Goal: Navigation & Orientation: Find specific page/section

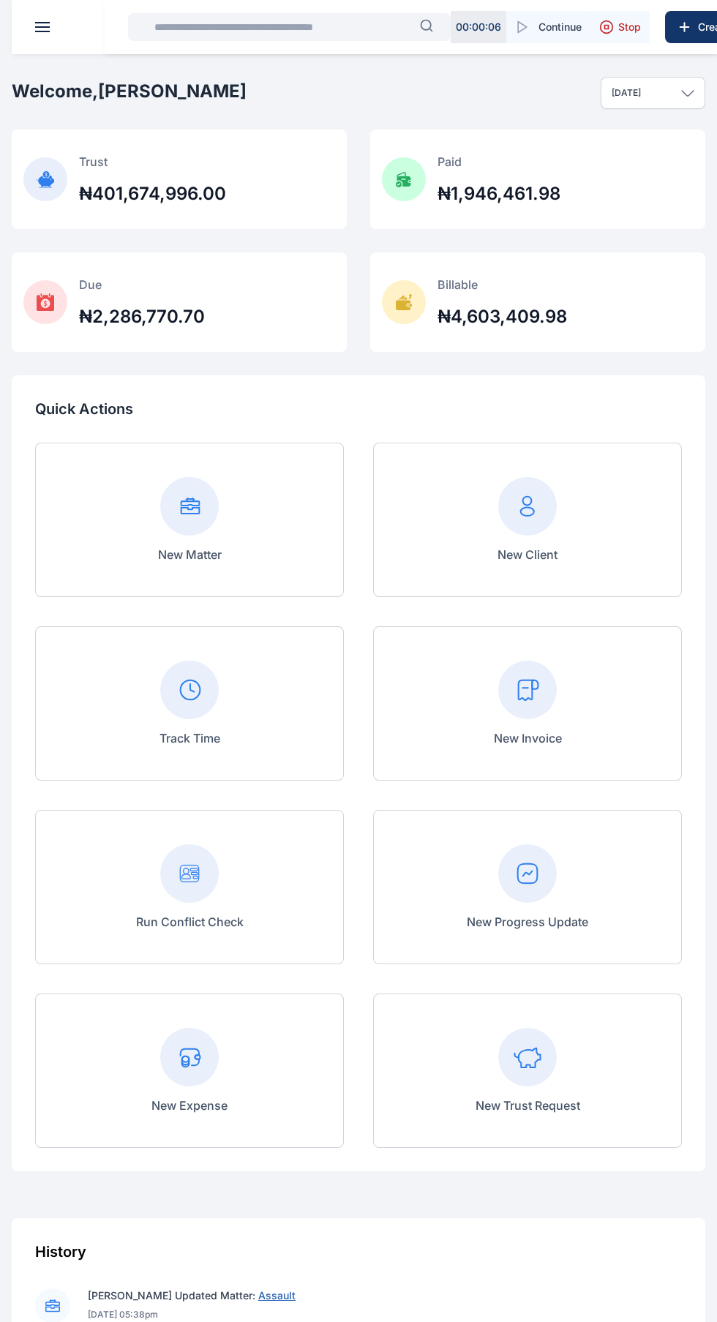
click at [42, 23] on span at bounding box center [42, 22] width 15 height 1
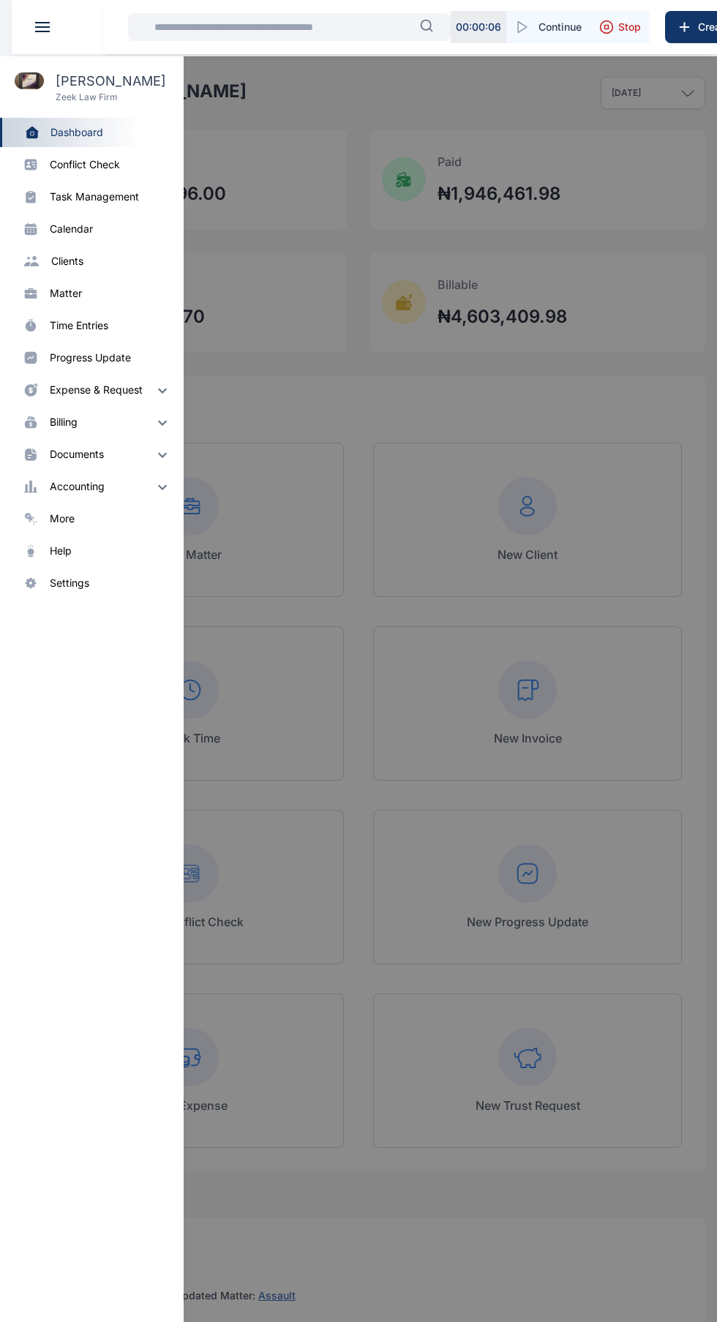
click at [397, 1038] on div at bounding box center [370, 717] width 717 height 1322
